Goal: Task Accomplishment & Management: Manage account settings

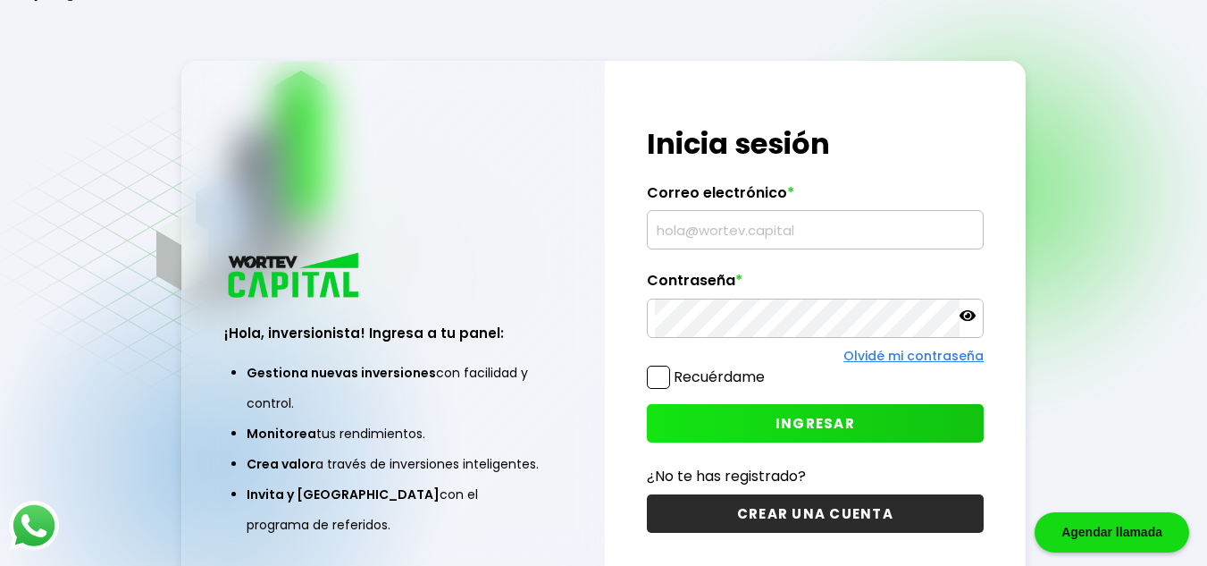
scroll to position [89, 0]
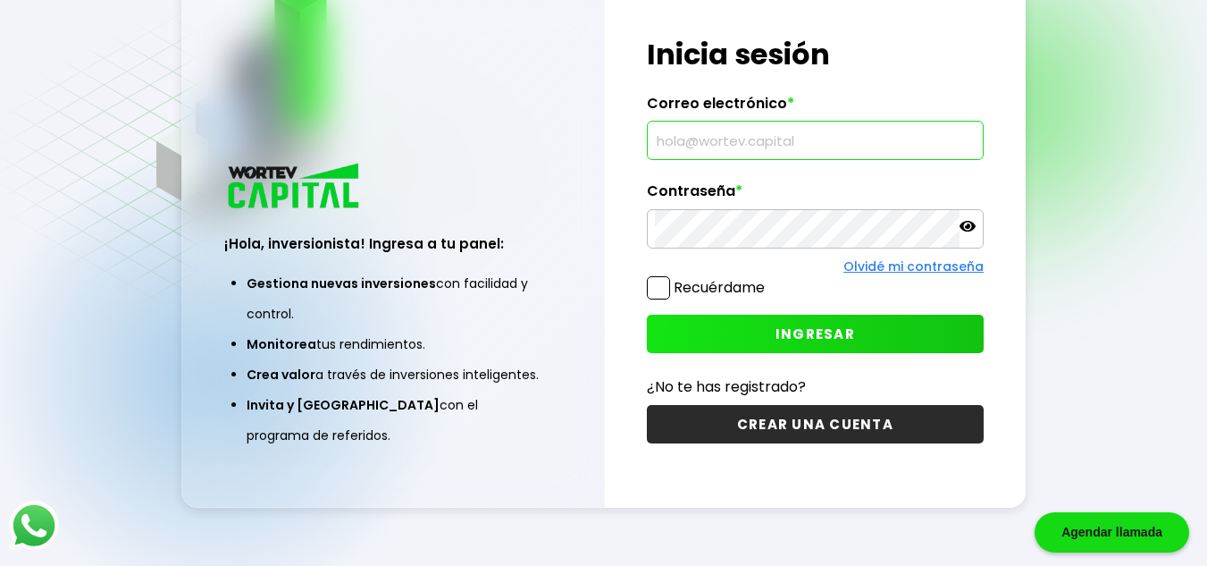
click at [734, 146] on input "text" at bounding box center [815, 141] width 321 height 38
click at [819, 141] on input "text" at bounding box center [815, 141] width 321 height 38
type input "g"
paste input "[EMAIL_ADDRESS][DOMAIN_NAME]"
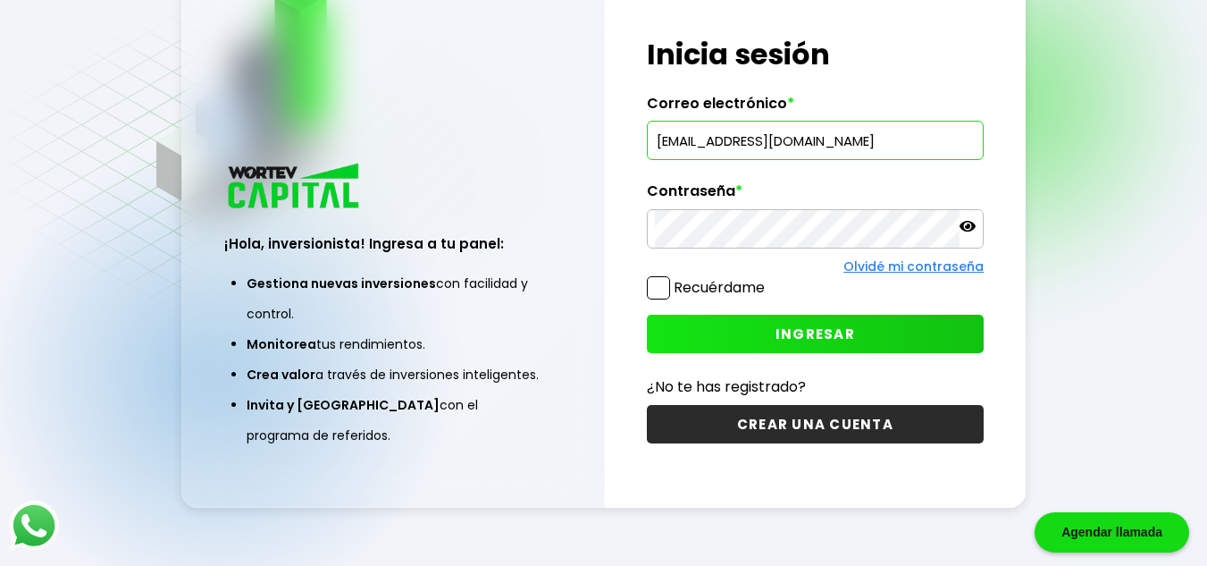
type input "[EMAIL_ADDRESS][DOMAIN_NAME]"
click at [652, 278] on span at bounding box center [658, 287] width 23 height 23
click at [768, 279] on input "Recuérdame" at bounding box center [768, 279] width 0 height 0
click at [842, 329] on span "INGRESAR" at bounding box center [816, 333] width 80 height 19
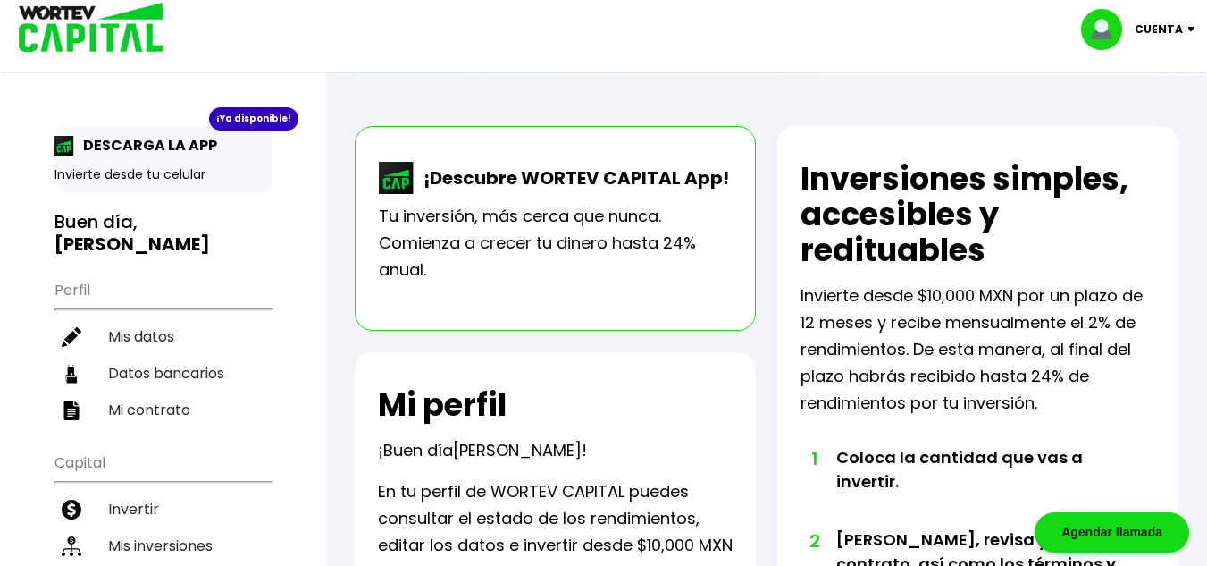
click at [1178, 26] on p "Cuenta" at bounding box center [1159, 29] width 48 height 27
click at [1144, 116] on li "Cerrar sesión" at bounding box center [1140, 119] width 143 height 37
